Goal: Task Accomplishment & Management: Complete application form

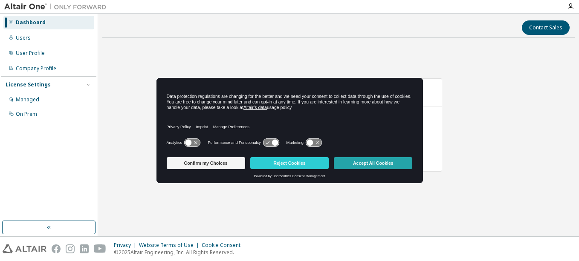
click at [387, 165] on button "Accept All Cookies" at bounding box center [373, 163] width 78 height 12
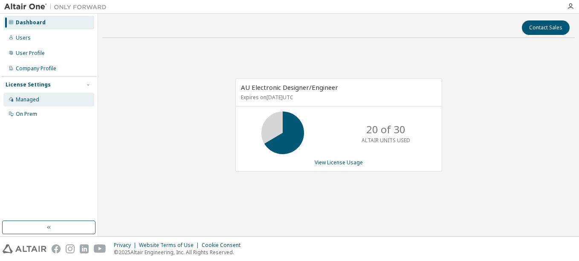
click at [33, 99] on div "Managed" at bounding box center [27, 99] width 23 height 7
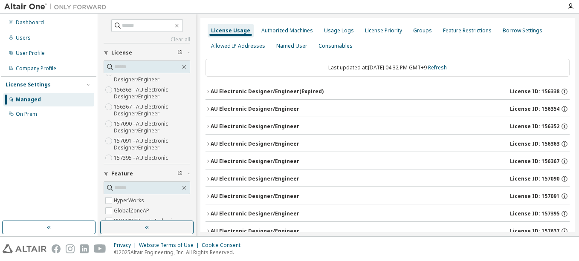
click at [30, 85] on div "License Settings" at bounding box center [28, 84] width 45 height 7
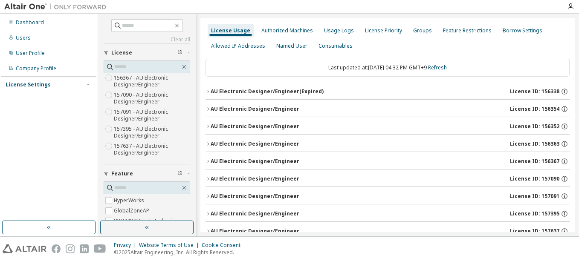
scroll to position [102, 0]
click at [242, 128] on div "AU Electronic Designer/Engineer" at bounding box center [255, 126] width 89 height 7
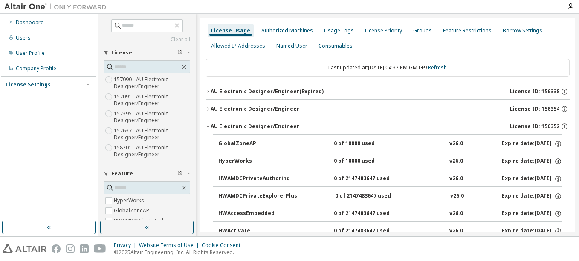
click at [251, 124] on div "AU Electronic Designer/Engineer" at bounding box center [255, 126] width 89 height 7
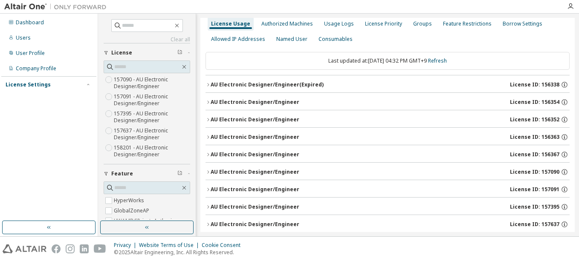
scroll to position [4, 0]
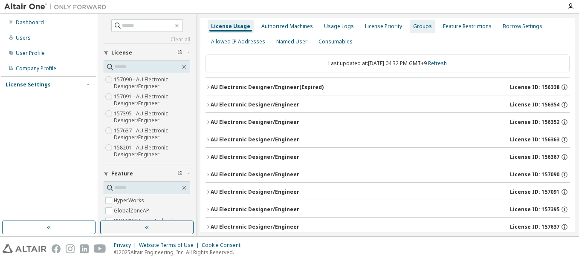
click at [413, 26] on div "Groups" at bounding box center [422, 26] width 19 height 7
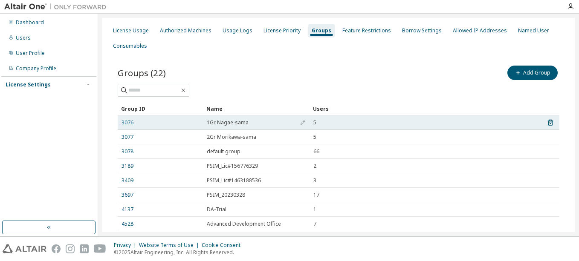
click at [125, 122] on link "3076" at bounding box center [127, 122] width 12 height 7
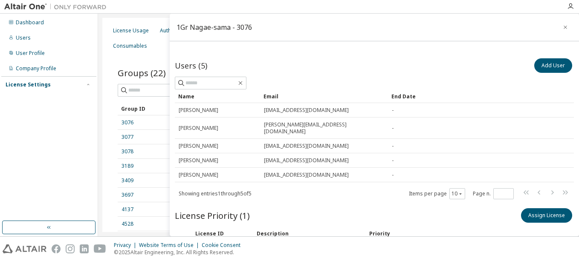
click at [141, 62] on div "Groups (22) Add Group Clear Load Save Save As Field Operator Value Select filte…" at bounding box center [338, 177] width 462 height 246
click at [464, 80] on div at bounding box center [374, 83] width 399 height 13
click at [145, 64] on div "Groups (22) Add Group" at bounding box center [338, 73] width 441 height 18
click at [144, 64] on div "Groups (22) Add Group" at bounding box center [338, 73] width 441 height 18
click at [562, 28] on icon "button" at bounding box center [565, 27] width 6 height 7
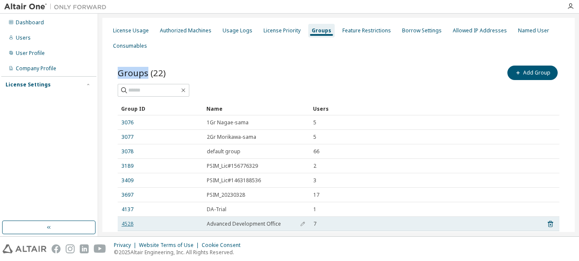
click at [129, 225] on link "4528" at bounding box center [127, 224] width 12 height 7
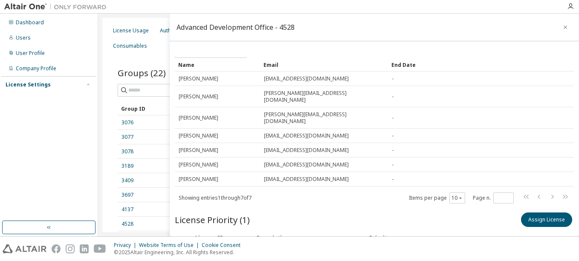
scroll to position [64, 0]
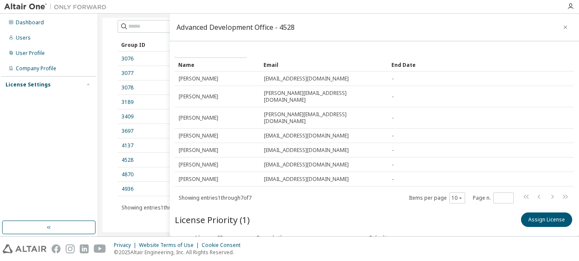
click at [106, 181] on div "License Usage Authorized Machines Usage Logs License Priority Groups Feature Re…" at bounding box center [338, 97] width 472 height 287
click at [125, 175] on link "4870" at bounding box center [127, 174] width 12 height 7
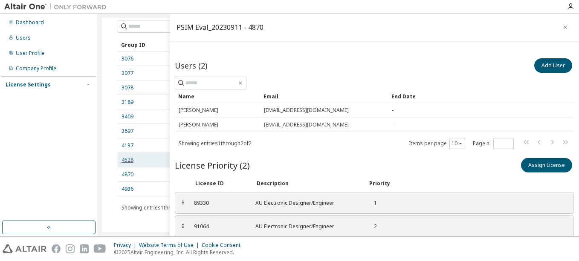
click at [130, 161] on link "4528" at bounding box center [127, 160] width 12 height 7
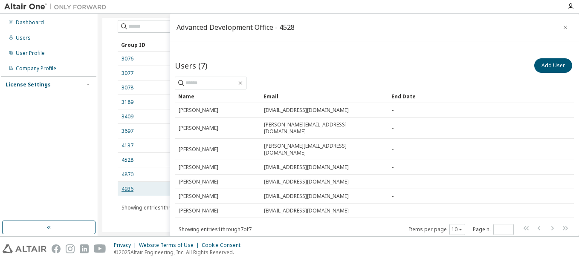
click at [126, 188] on link "4936" at bounding box center [127, 189] width 12 height 7
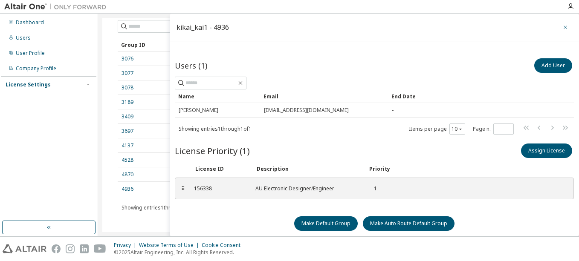
click at [562, 28] on icon "button" at bounding box center [565, 27] width 6 height 7
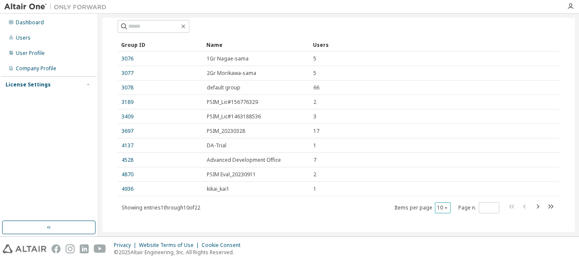
click at [443, 208] on icon "button" at bounding box center [445, 207] width 5 height 5
click at [436, 167] on div "20" at bounding box center [438, 166] width 68 height 10
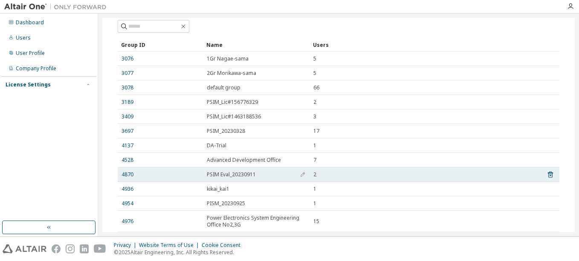
scroll to position [96, 0]
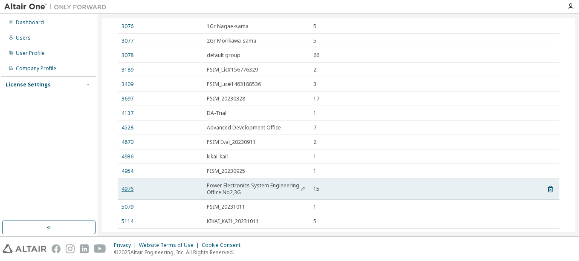
click at [130, 189] on link "4976" at bounding box center [127, 189] width 12 height 7
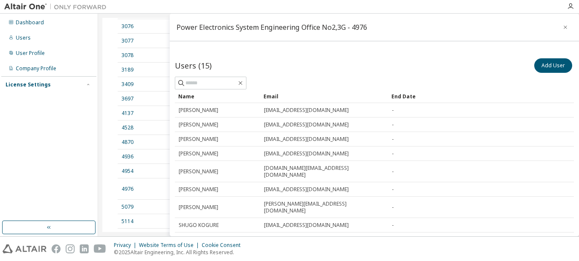
click at [103, 134] on div "License Usage Authorized Machines Usage Logs License Priority Groups Feature Re…" at bounding box center [338, 145] width 472 height 446
click at [563, 27] on icon "button" at bounding box center [564, 27] width 3 height 3
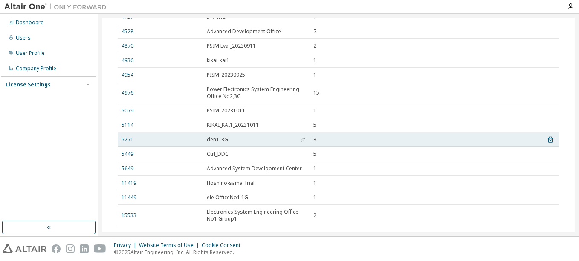
scroll to position [225, 0]
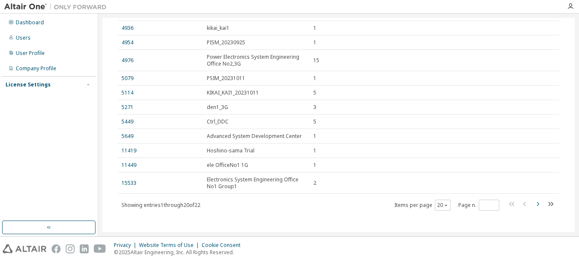
click at [532, 204] on icon "button" at bounding box center [537, 204] width 10 height 10
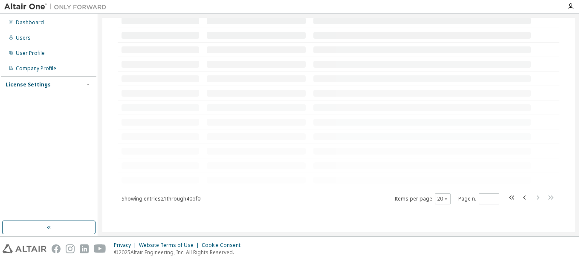
scroll to position [0, 0]
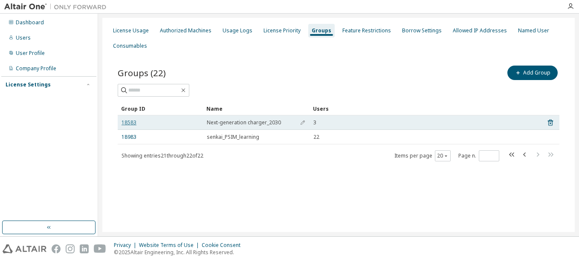
click at [133, 122] on link "18583" at bounding box center [128, 122] width 15 height 7
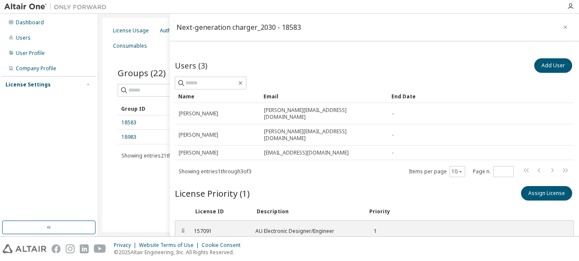
click at [476, 205] on div "License ID Description Priority" at bounding box center [374, 212] width 399 height 14
click at [136, 203] on div "License Usage Authorized Machines Usage Logs License Priority Groups Feature Re…" at bounding box center [338, 125] width 472 height 214
click at [563, 24] on icon "button" at bounding box center [565, 27] width 6 height 7
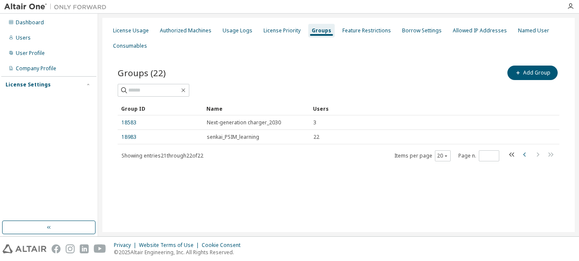
click at [524, 156] on icon "button" at bounding box center [524, 155] width 10 height 10
type input "*"
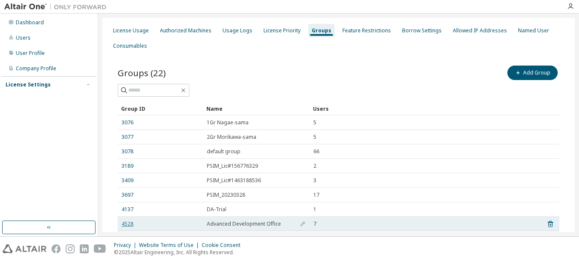
click at [131, 223] on link "4528" at bounding box center [127, 224] width 12 height 7
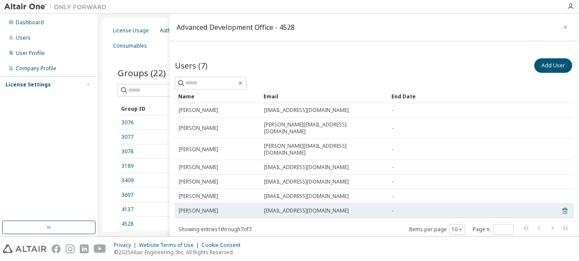
click at [561, 206] on icon at bounding box center [565, 211] width 8 height 10
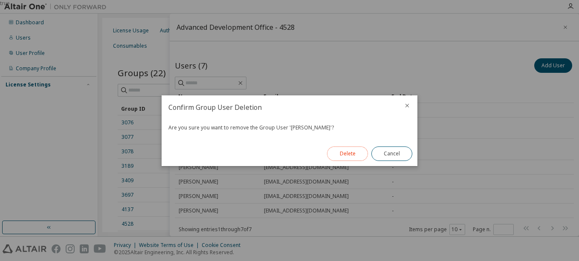
click at [336, 149] on button "Delete" at bounding box center [347, 154] width 41 height 14
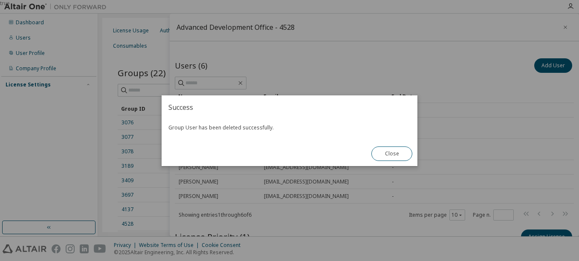
click at [317, 216] on div "true" at bounding box center [289, 130] width 579 height 261
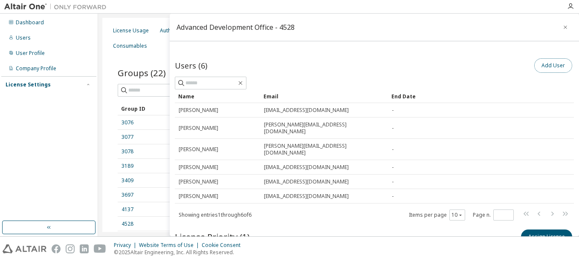
click at [550, 67] on button "Add User" at bounding box center [553, 65] width 38 height 14
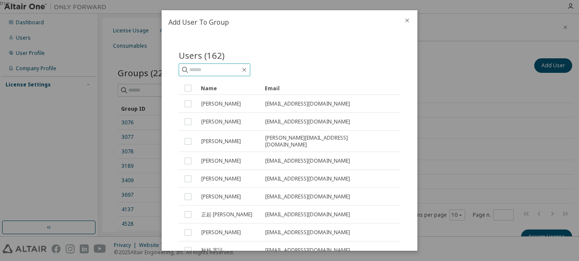
click at [217, 70] on input "text" at bounding box center [214, 70] width 51 height 9
type input "******"
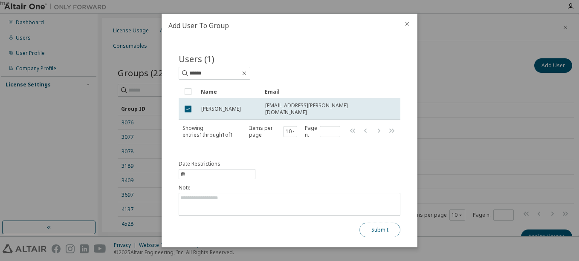
click at [367, 230] on button "Submit" at bounding box center [379, 230] width 41 height 14
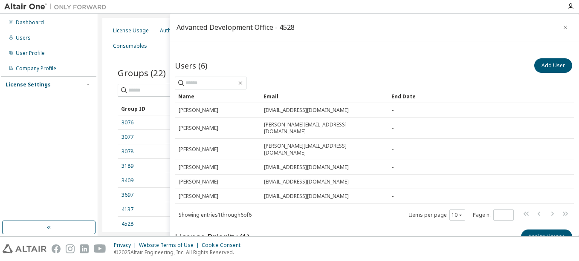
click at [324, 68] on div "Users (6) Add User" at bounding box center [374, 66] width 399 height 18
click at [377, 72] on div "Add User" at bounding box center [473, 66] width 199 height 18
click at [455, 49] on div "Advanced Development Office - 4528 Users (6) Add User Clear Load Save Save As F…" at bounding box center [374, 125] width 409 height 223
click at [565, 23] on button "button" at bounding box center [565, 27] width 14 height 14
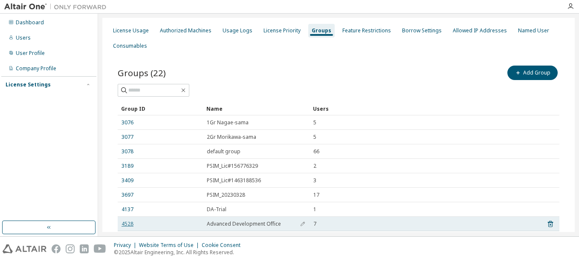
click at [130, 222] on link "4528" at bounding box center [127, 224] width 12 height 7
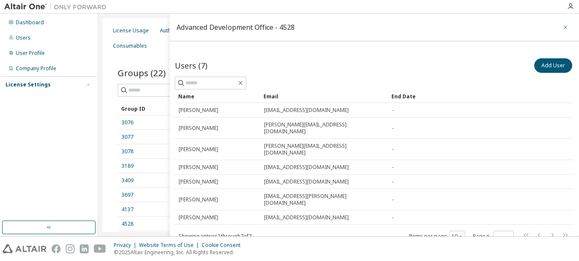
click at [562, 27] on icon "button" at bounding box center [565, 27] width 6 height 7
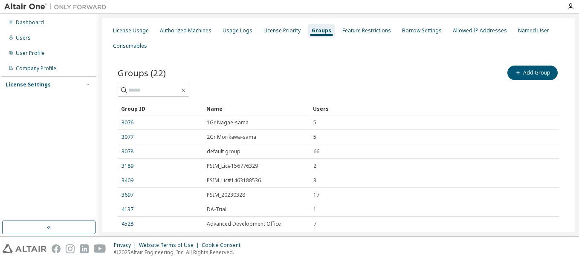
click at [384, 84] on div at bounding box center [338, 90] width 441 height 13
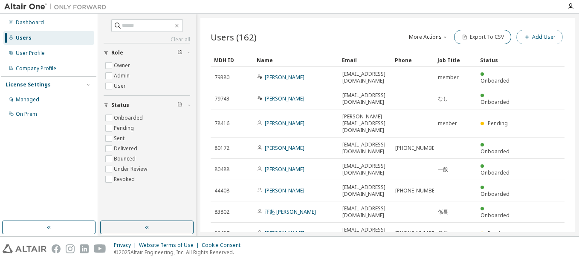
click at [532, 37] on button "Add User" at bounding box center [539, 37] width 46 height 14
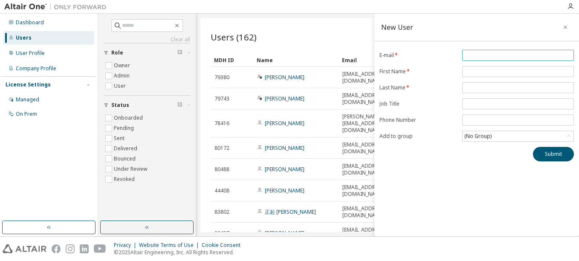
click at [481, 53] on input "email" at bounding box center [517, 55] width 107 height 7
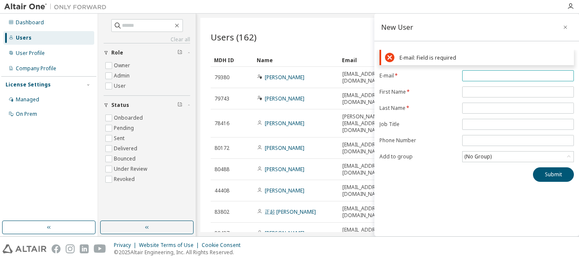
paste input "**********"
type input "**********"
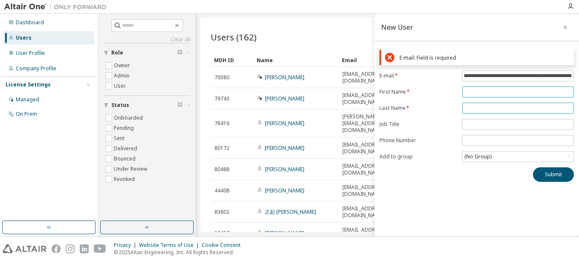
click at [488, 91] on form "**********" at bounding box center [476, 116] width 194 height 92
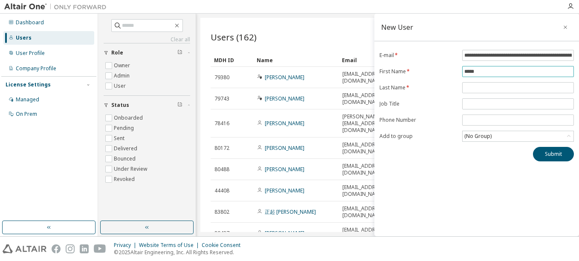
type input "*****"
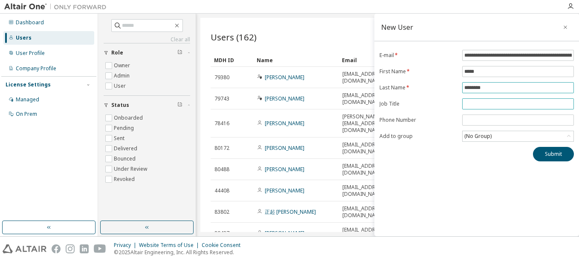
type input "********"
click at [469, 100] on span at bounding box center [518, 103] width 112 height 11
click at [498, 104] on input "text" at bounding box center [517, 104] width 107 height 7
type input "*******"
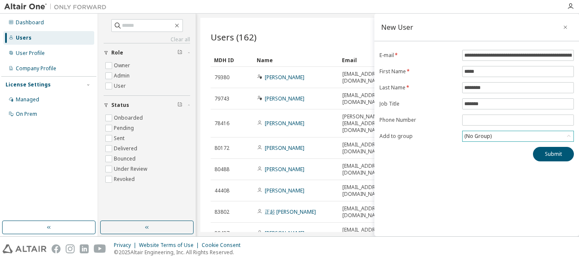
click at [509, 140] on div "(No Group)" at bounding box center [517, 136] width 111 height 10
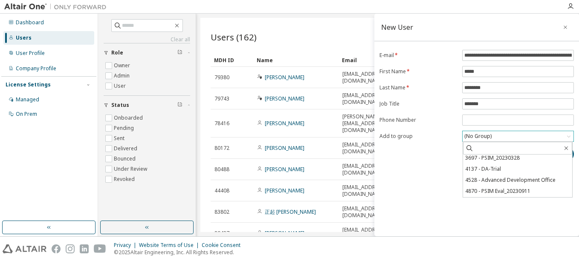
scroll to position [71, 0]
click at [539, 177] on li "4528 - Advanced Development Office" at bounding box center [517, 177] width 109 height 11
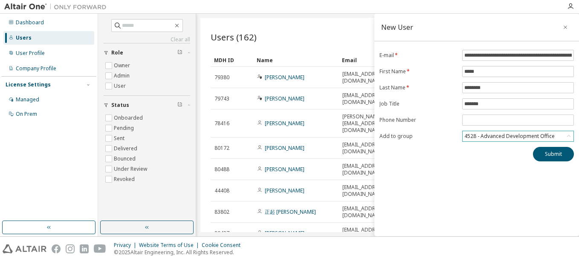
click at [491, 183] on div "**********" at bounding box center [476, 125] width 205 height 223
click at [559, 156] on button "Submit" at bounding box center [553, 154] width 41 height 14
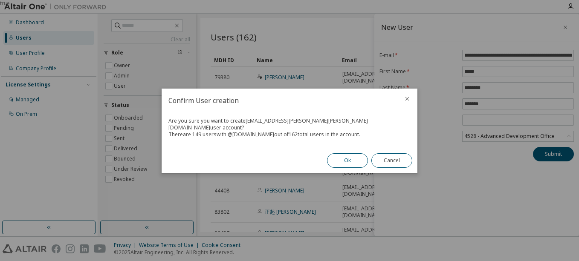
click at [346, 163] on button "Ok" at bounding box center [347, 160] width 41 height 14
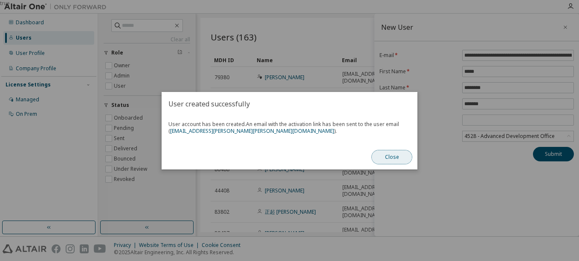
click at [392, 157] on button "Close" at bounding box center [391, 157] width 41 height 14
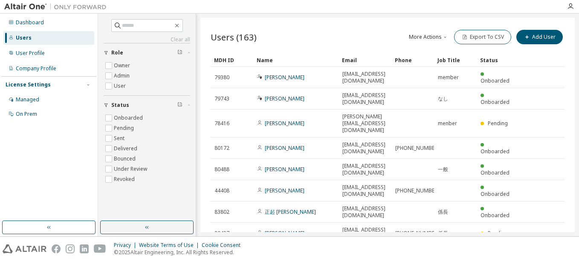
click at [301, 31] on div "Users (163) More Actions Import From CSV Export To CSV Add User" at bounding box center [388, 37] width 354 height 18
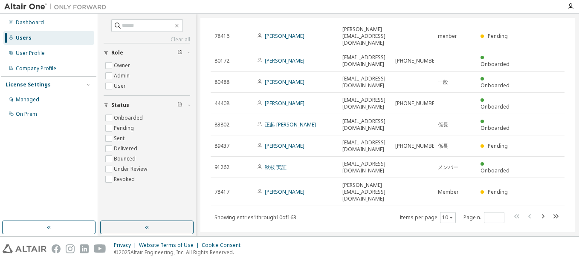
scroll to position [0, 0]
